Goal: Navigation & Orientation: Understand site structure

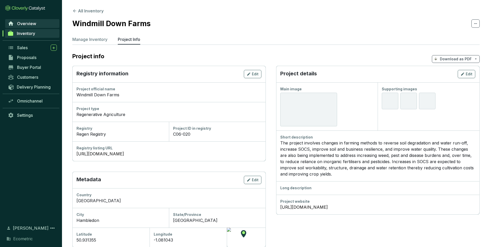
scroll to position [41, 0]
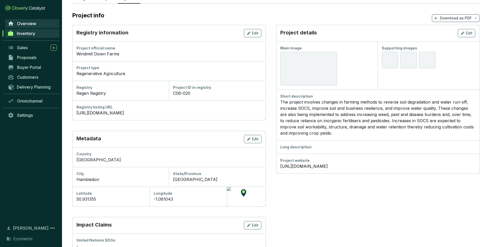
click at [26, 23] on span "Overview" at bounding box center [26, 23] width 19 height 5
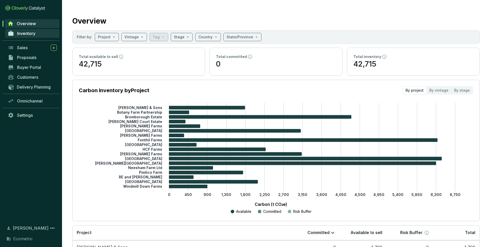
click at [27, 36] on span "Inventory" at bounding box center [26, 33] width 18 height 5
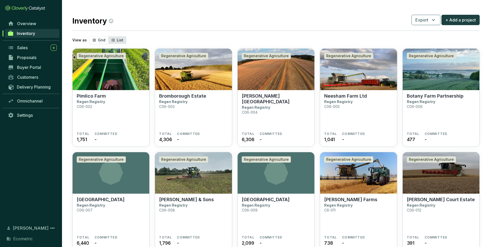
click at [115, 39] on div "List" at bounding box center [117, 39] width 18 height 7
click at [108, 36] on input "List" at bounding box center [108, 36] width 0 height 0
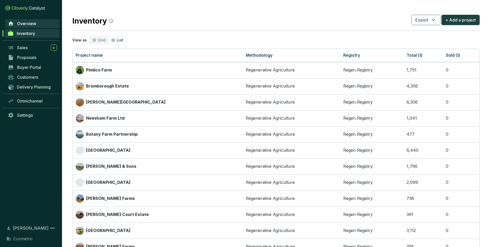
click at [21, 24] on span "Overview" at bounding box center [26, 23] width 19 height 5
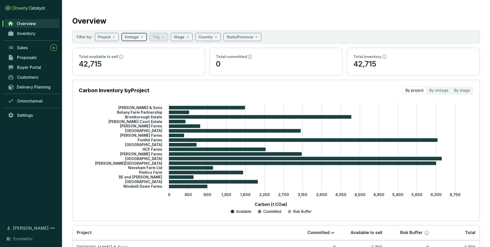
click at [140, 37] on span at bounding box center [134, 37] width 19 height 8
click at [24, 49] on span "Sales" at bounding box center [22, 47] width 11 height 5
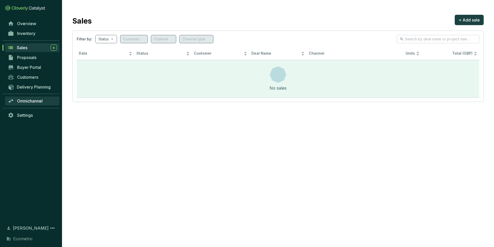
click at [26, 101] on span "Omnichannel" at bounding box center [30, 100] width 26 height 5
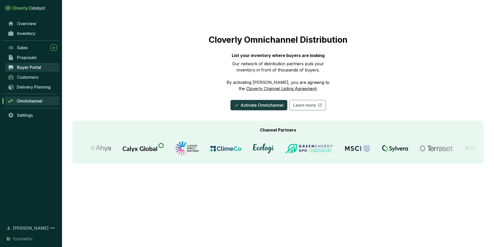
click at [27, 66] on span "Buyer Portal" at bounding box center [29, 67] width 24 height 5
